Goal: Information Seeking & Learning: Learn about a topic

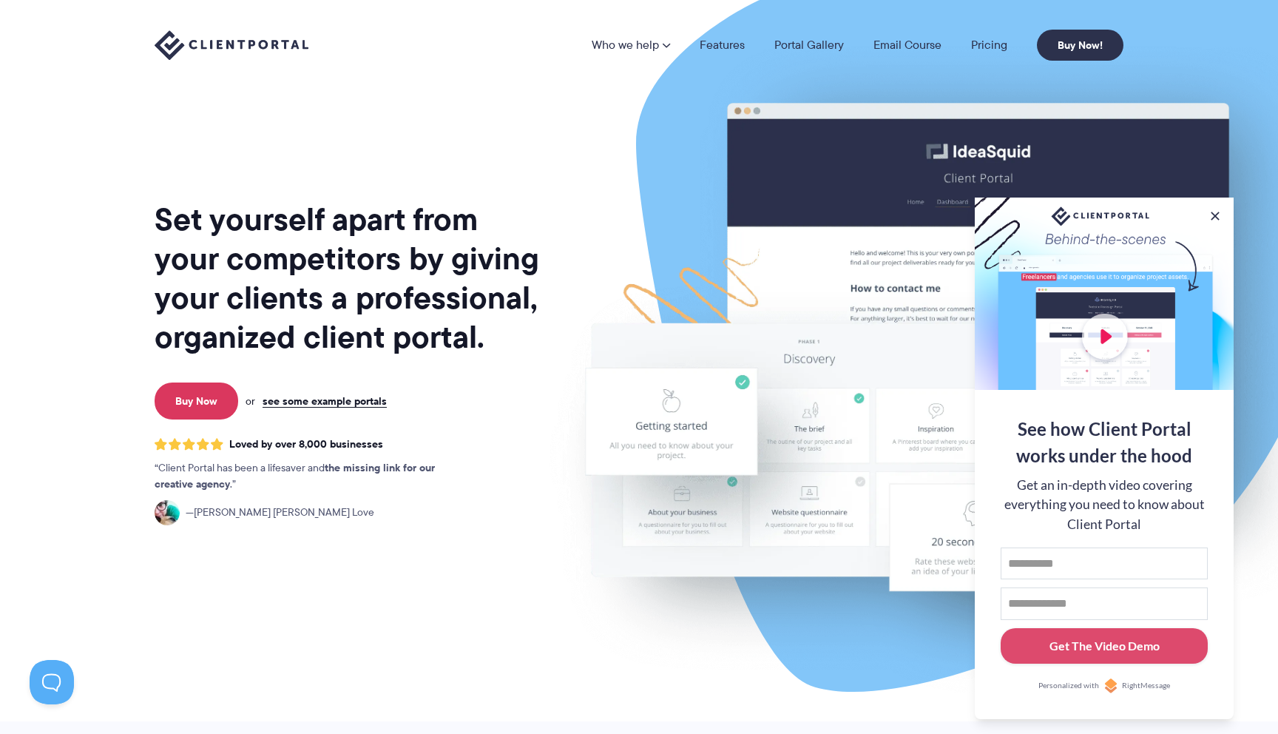
click at [372, 317] on h1 "Set yourself apart from your competitors by giving your clients a professional,…" at bounding box center [349, 278] width 388 height 157
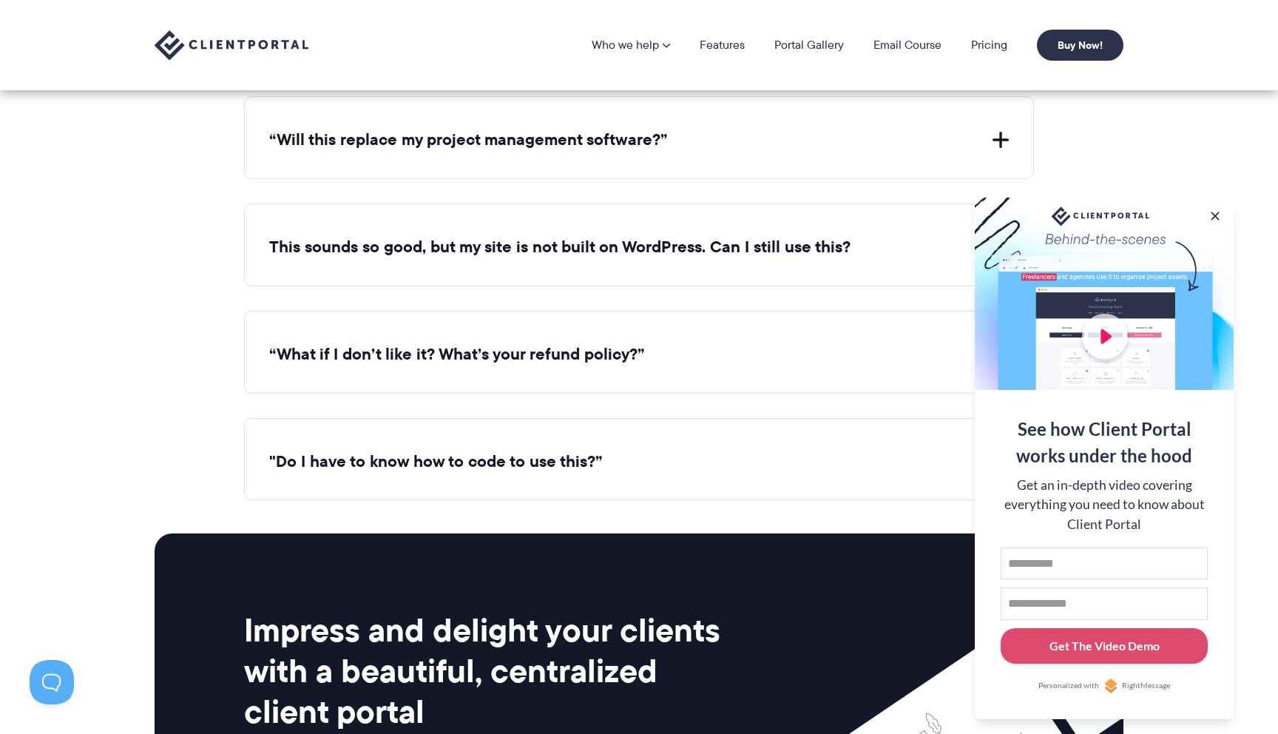
scroll to position [5410, 0]
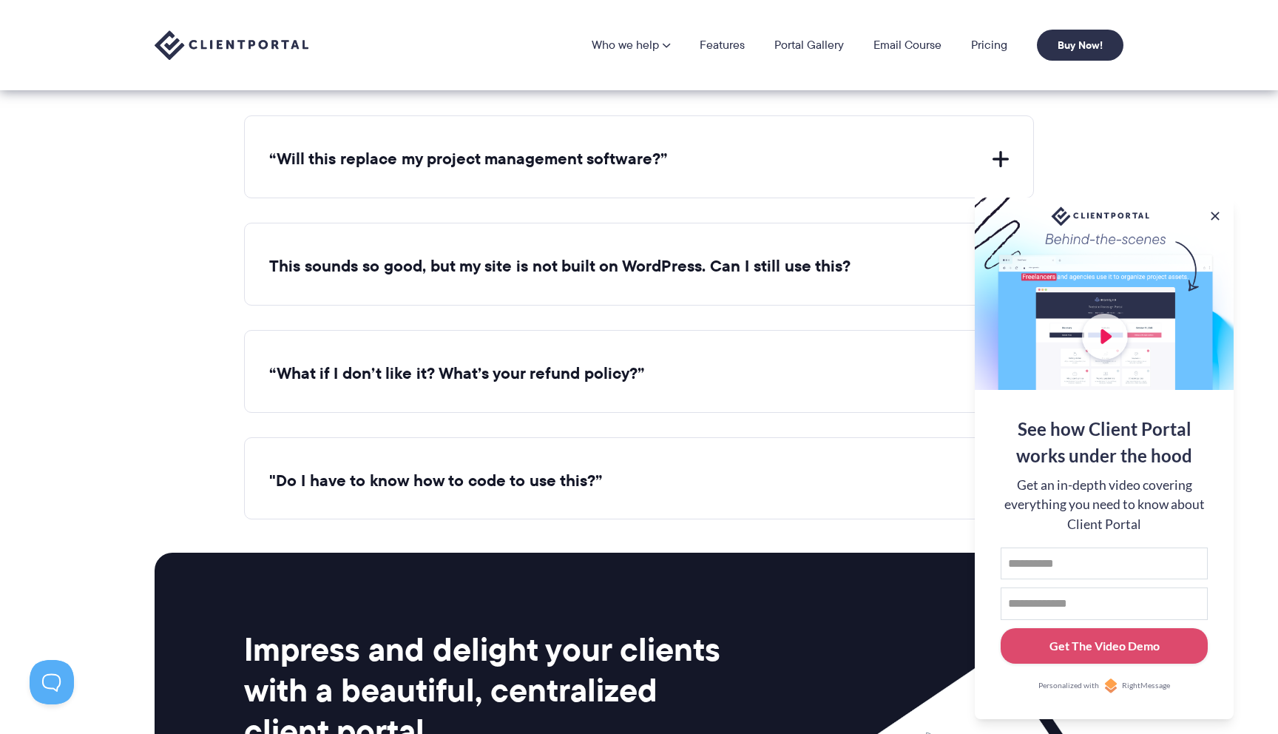
click at [683, 167] on div "“Will this replace my project management software?” Client Portal doesn't repla…" at bounding box center [639, 156] width 790 height 83
click at [668, 148] on button "“Will this replace my project management software?”" at bounding box center [639, 159] width 740 height 23
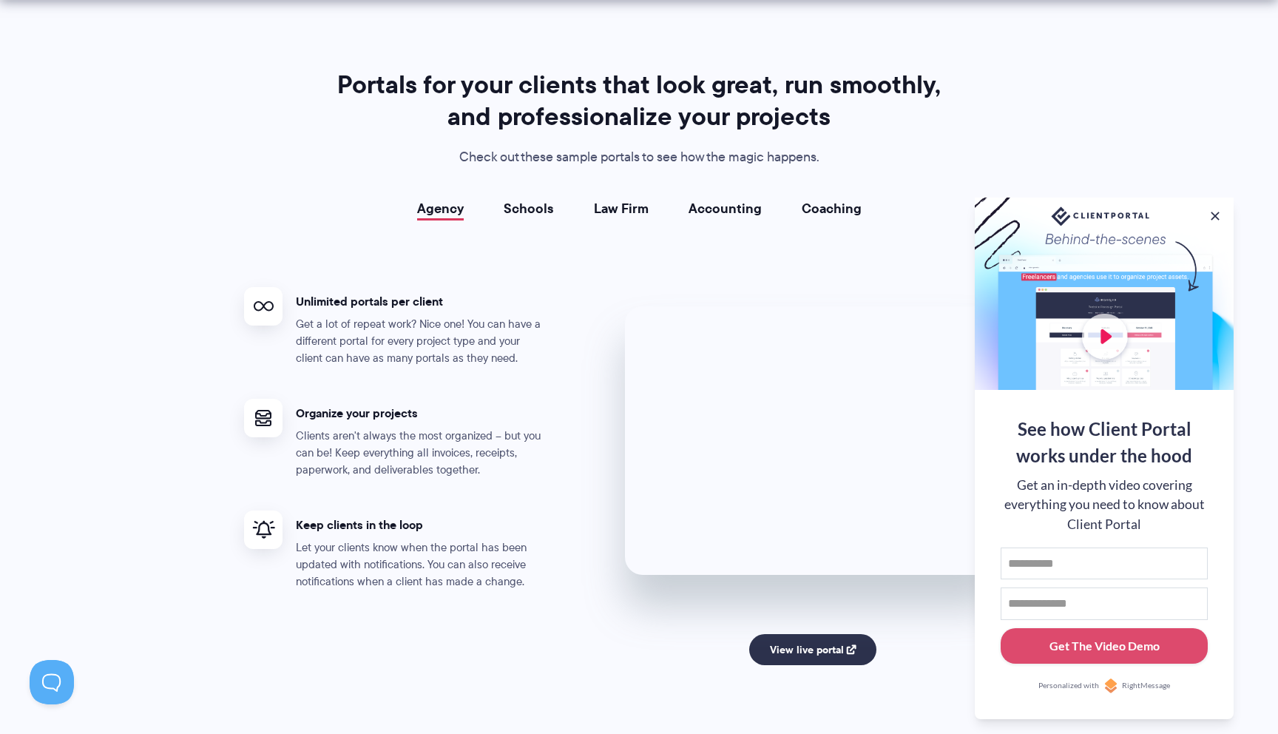
scroll to position [2767, 0]
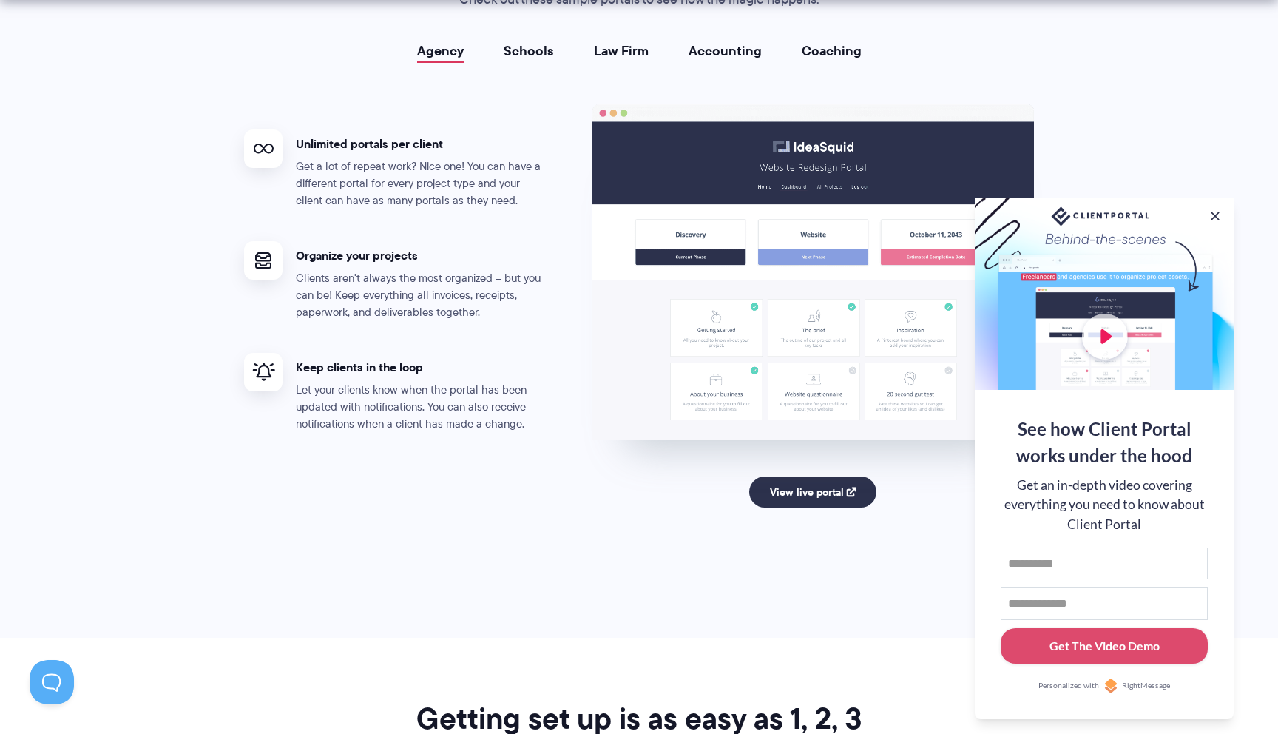
click at [774, 231] on img at bounding box center [813, 272] width 442 height 336
click at [1218, 216] on button at bounding box center [1215, 216] width 18 height 18
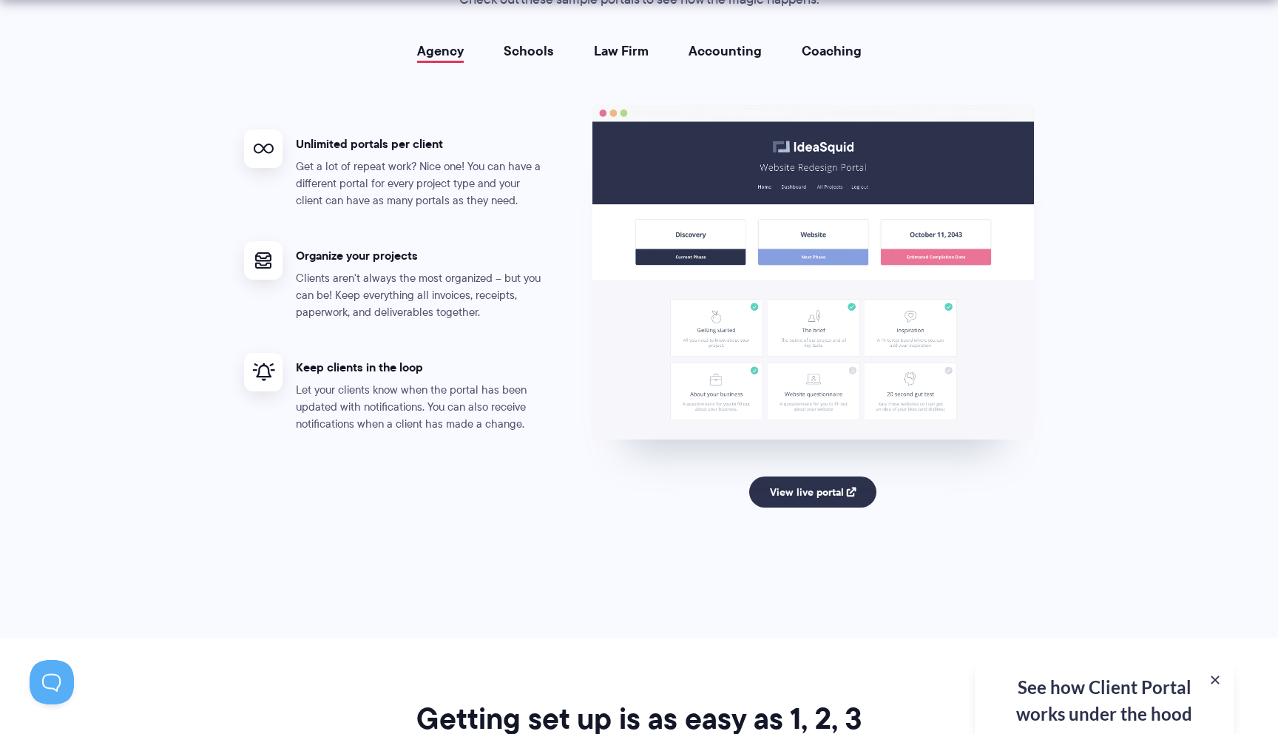
click at [927, 318] on img at bounding box center [813, 272] width 442 height 336
click at [830, 487] on link "View live portal" at bounding box center [813, 491] width 128 height 31
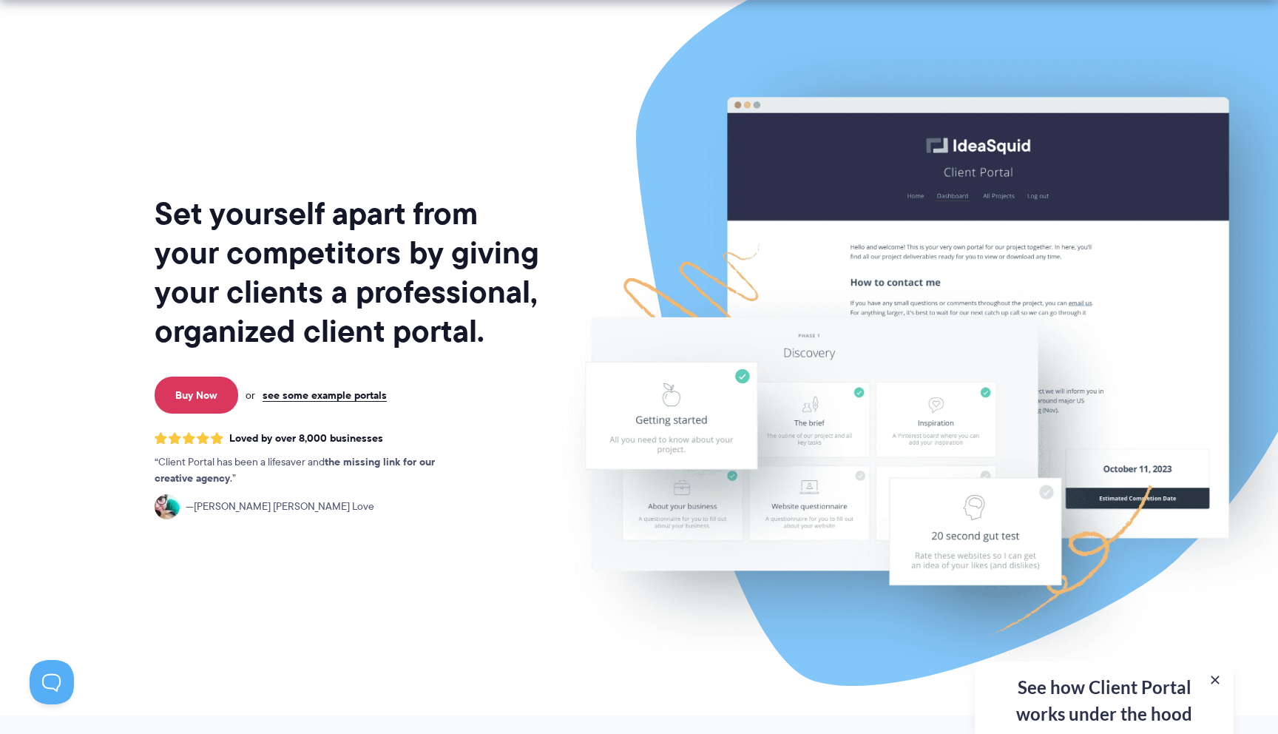
scroll to position [0, 0]
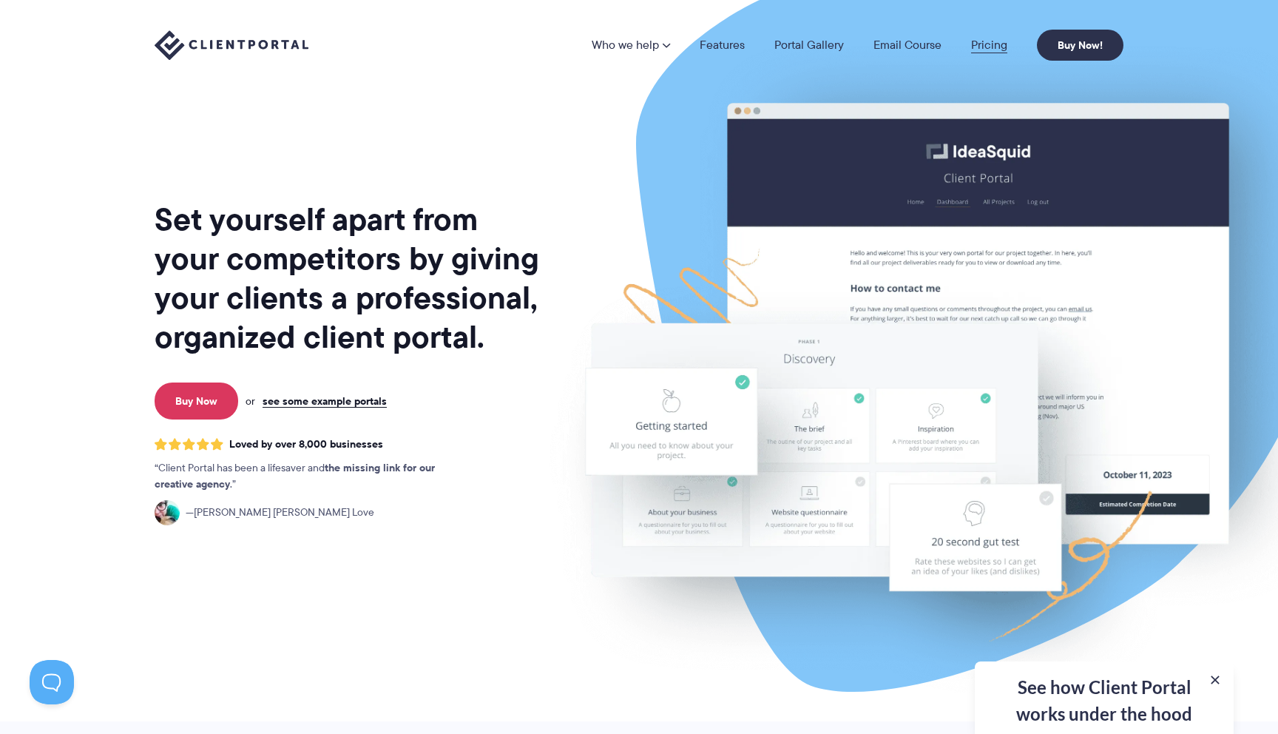
click at [991, 41] on link "Pricing" at bounding box center [989, 45] width 36 height 12
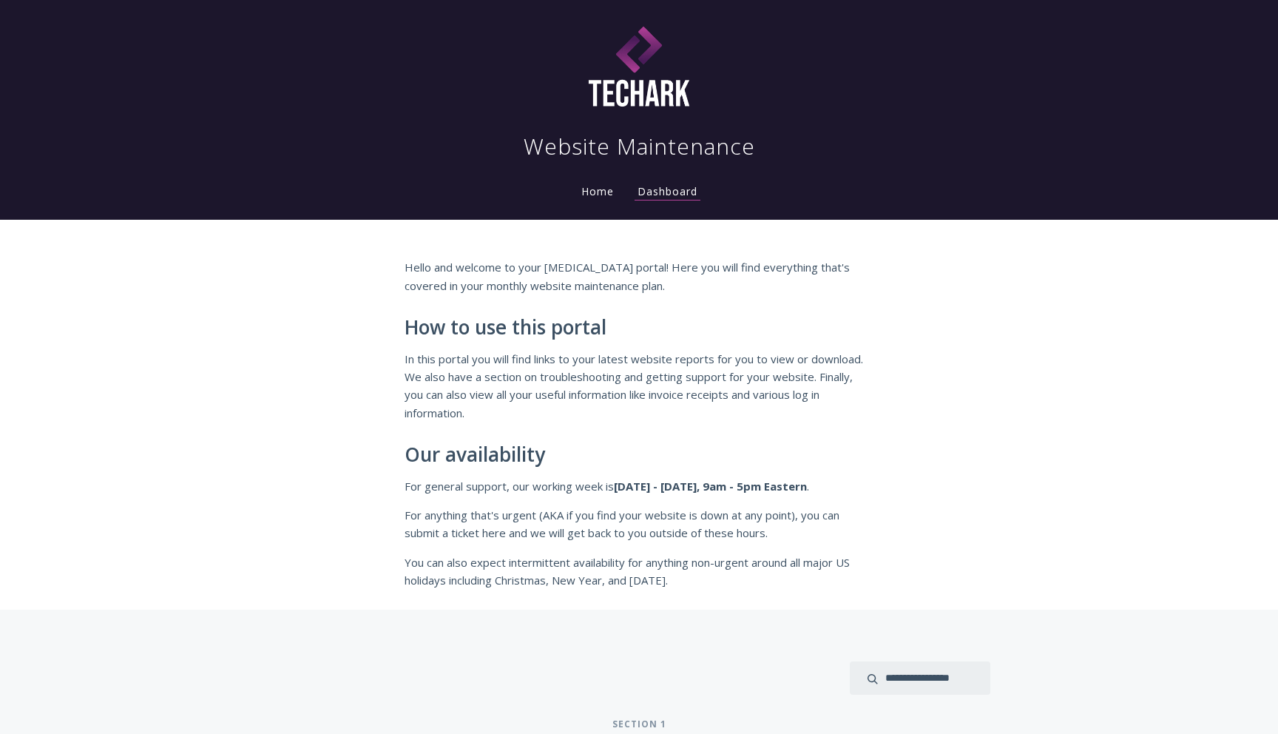
click at [599, 196] on link "Home" at bounding box center [597, 191] width 38 height 14
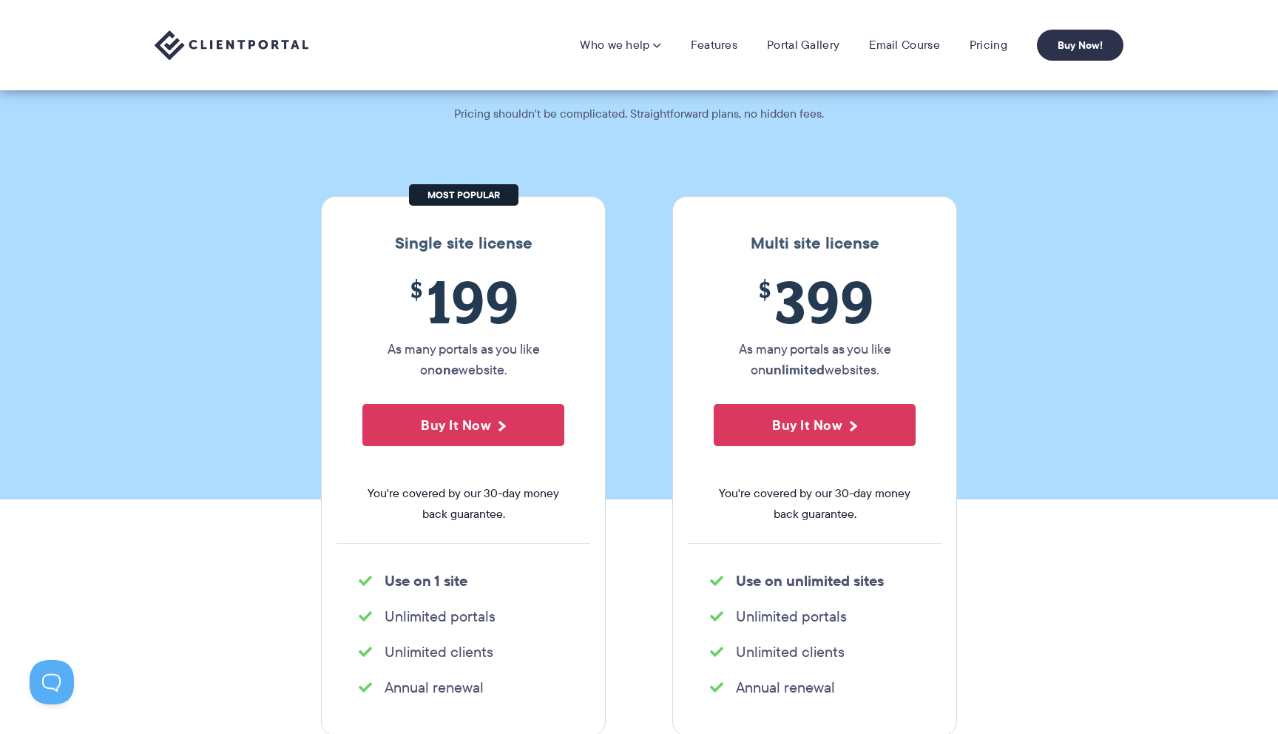
scroll to position [67, 0]
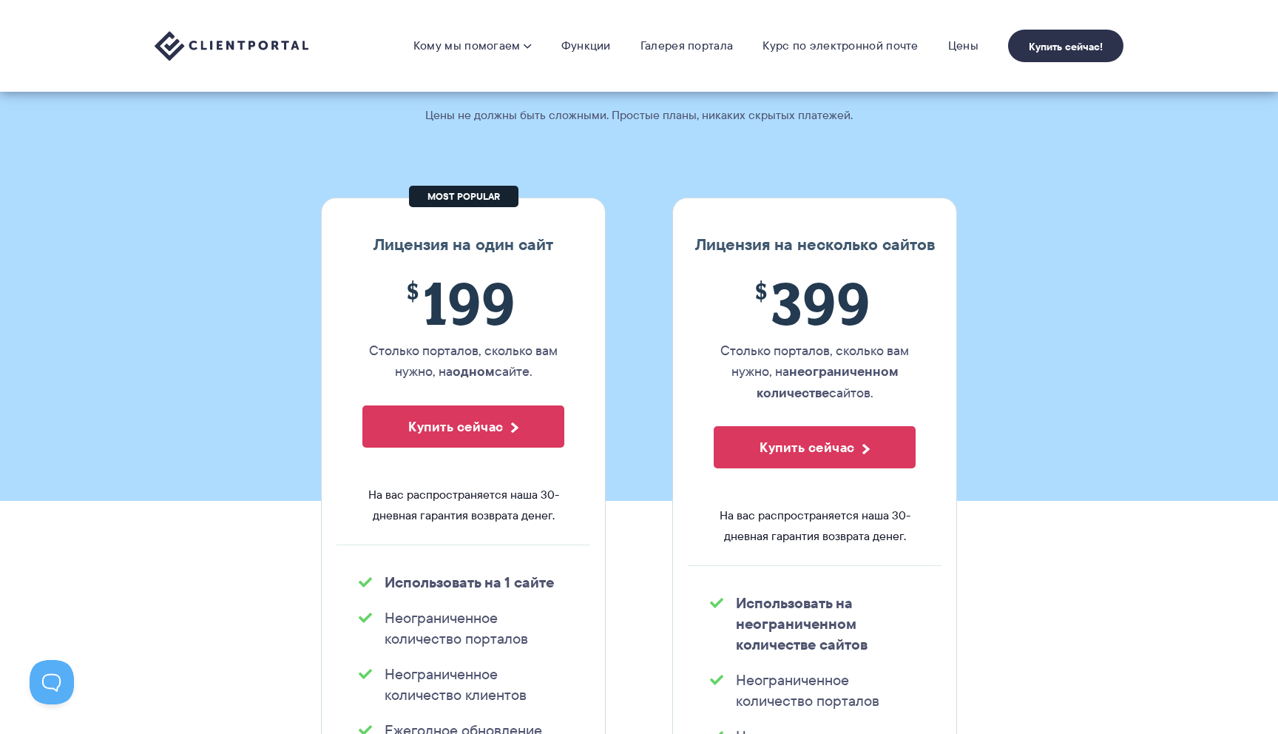
click at [544, 297] on span "$ 199" at bounding box center [463, 302] width 202 height 67
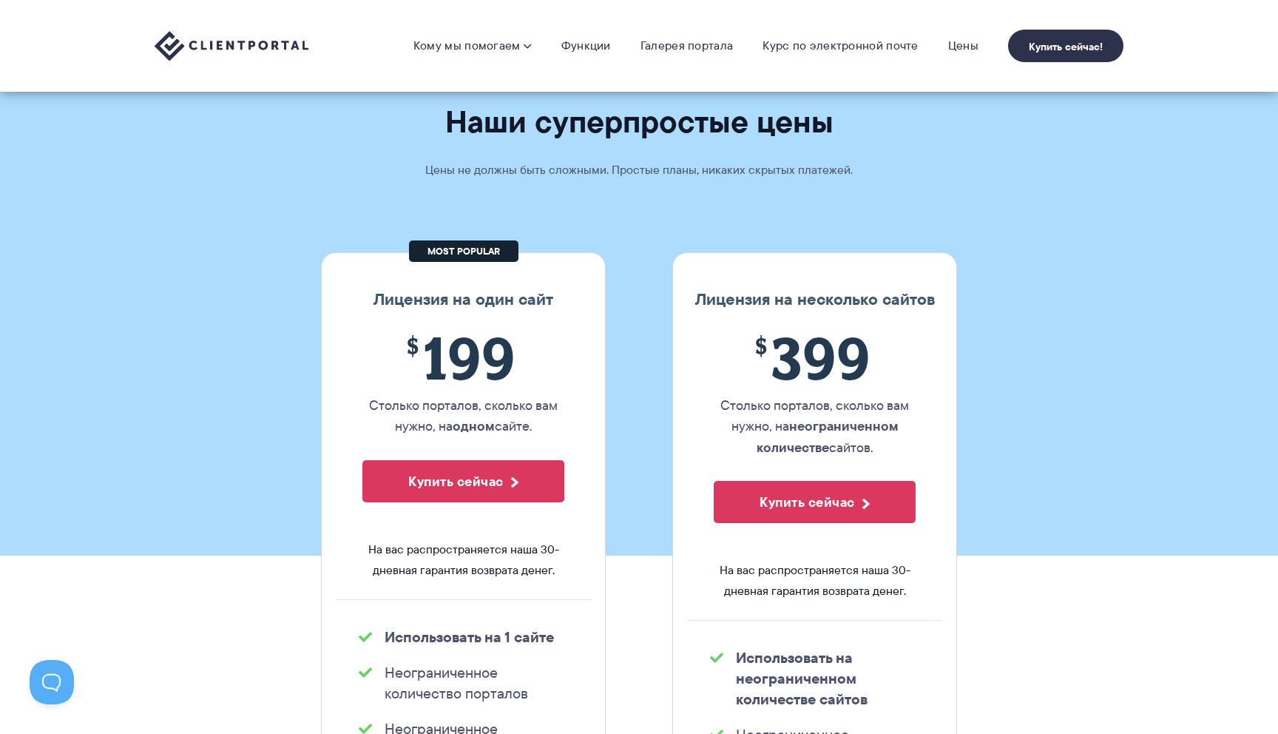
scroll to position [0, 0]
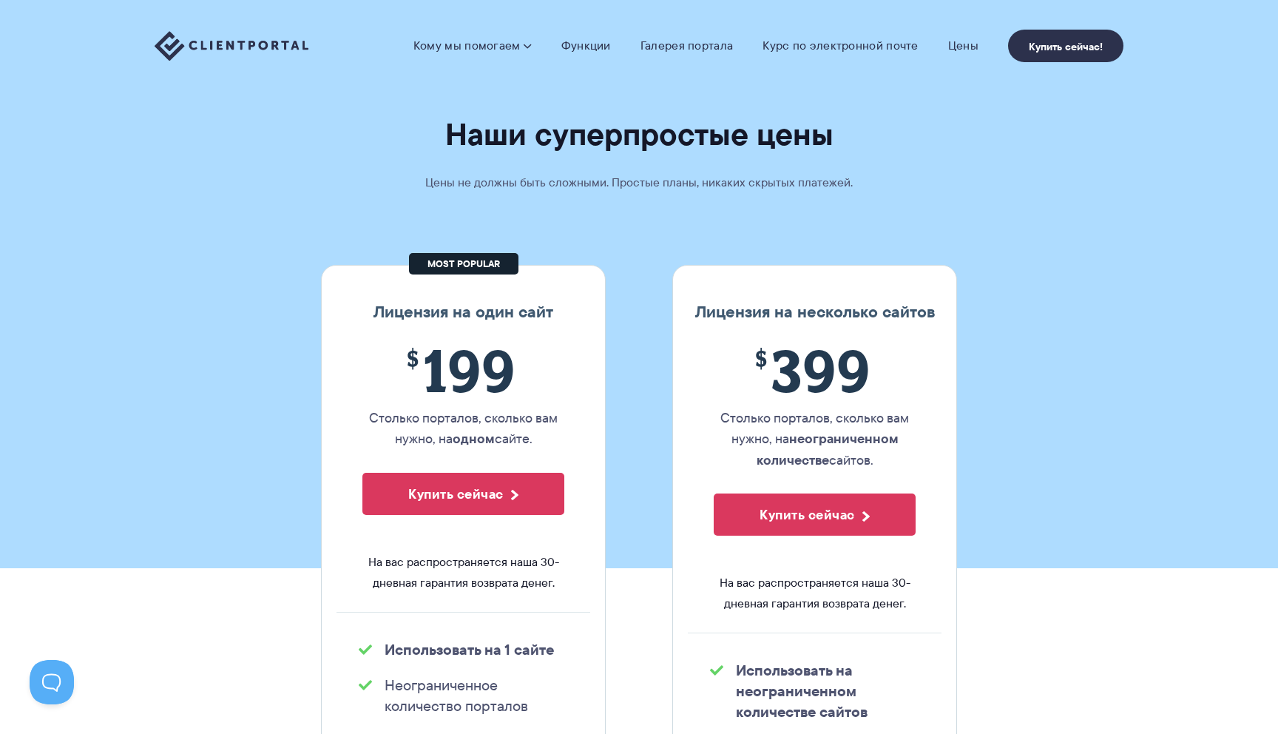
click at [589, 35] on nav "Кому мы помогаем Кому мы помогаем Посмотреть цены Агентства Посмотрите, как Cli…" at bounding box center [768, 46] width 710 height 33
click at [585, 44] on font "Функции" at bounding box center [586, 45] width 50 height 17
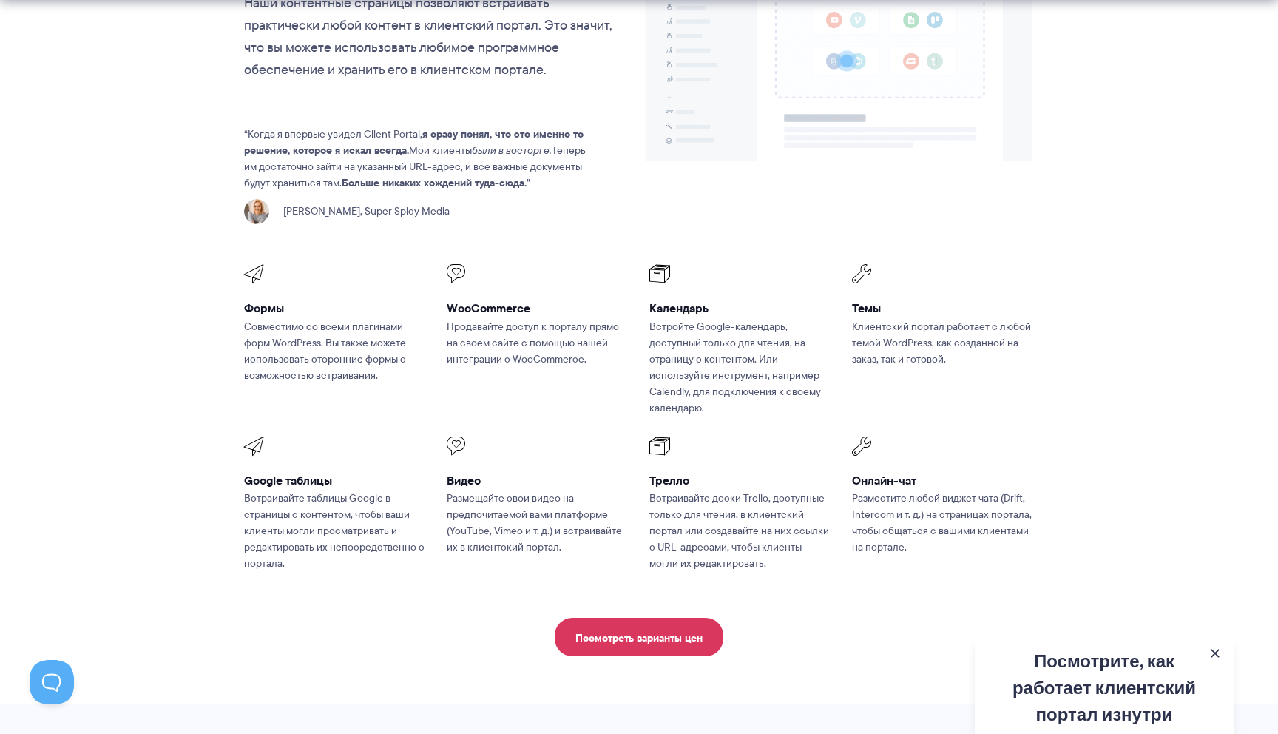
scroll to position [2135, 0]
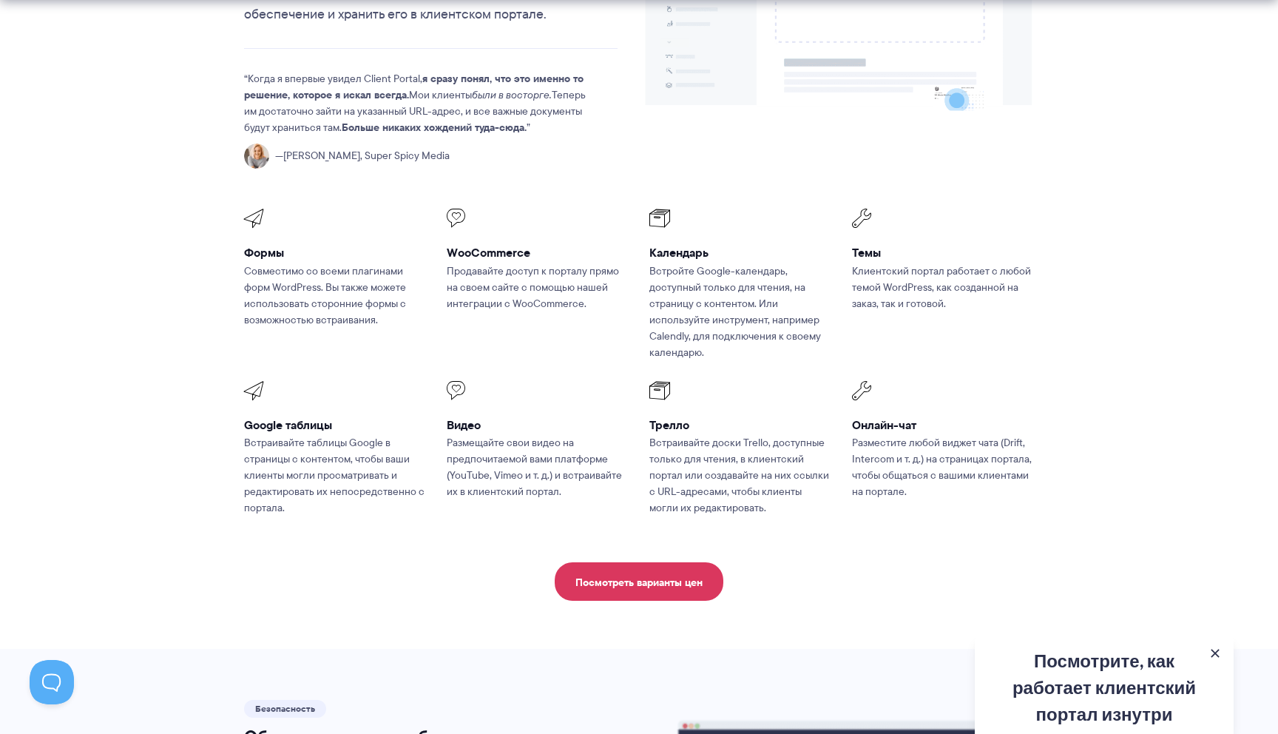
click at [332, 263] on font "Совместимо со всеми плагинами форм WordPress. Вы также можете использовать стор…" at bounding box center [325, 295] width 162 height 64
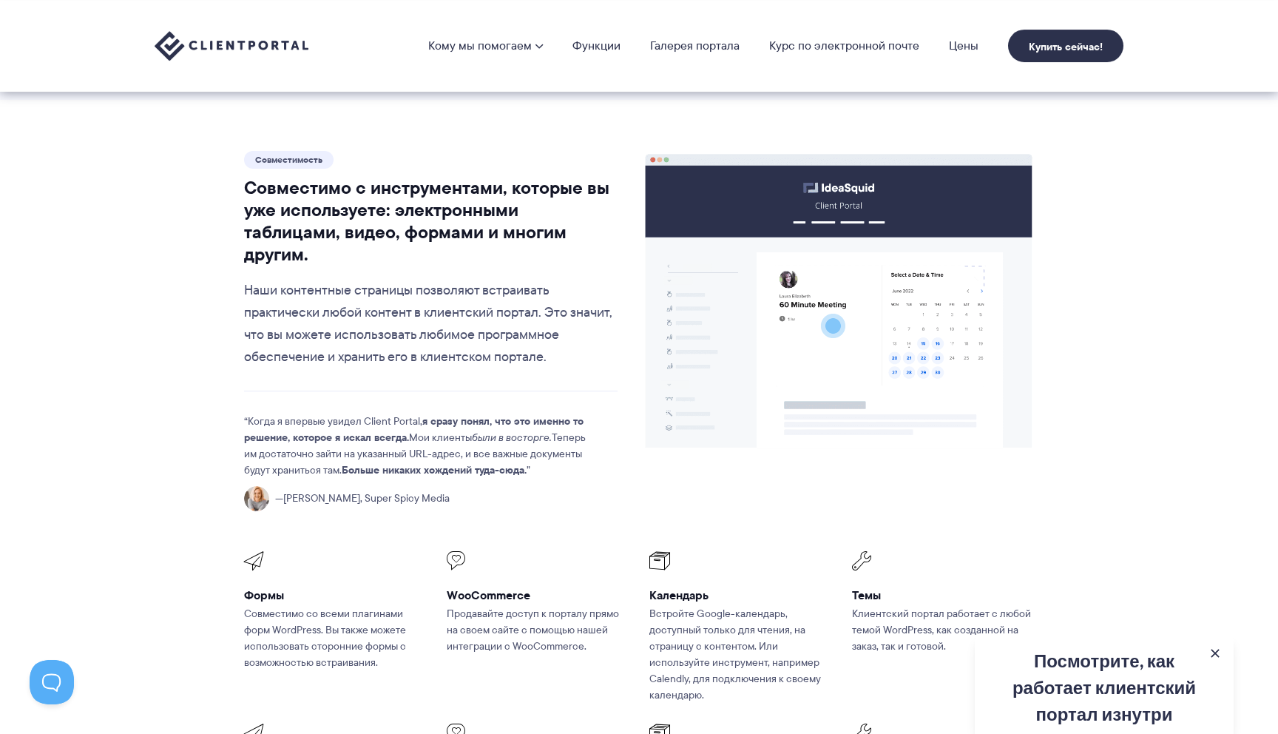
scroll to position [1789, 0]
